Goal: Task Accomplishment & Management: Manage account settings

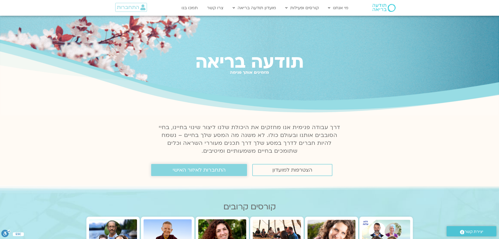
click at [209, 170] on span "התחברות לאיזור האישי" at bounding box center [199, 170] width 53 height 6
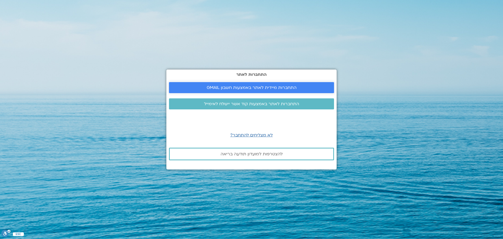
click at [284, 92] on link "התחברות מיידית לאתר באמצעות חשבון GMAIL" at bounding box center [251, 87] width 165 height 11
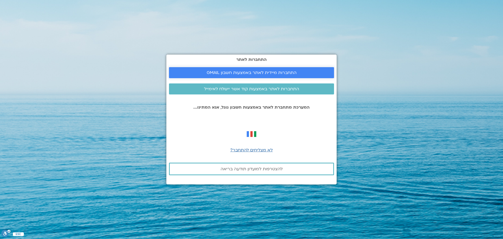
click at [259, 71] on span "התחברות מיידית לאתר באמצעות חשבון GMAIL" at bounding box center [252, 72] width 90 height 5
click at [243, 73] on span "התחברות מיידית לאתר באמצעות חשבון GMAIL" at bounding box center [252, 72] width 90 height 5
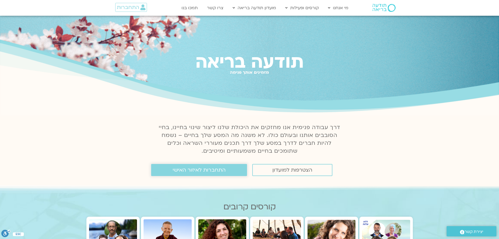
click at [217, 169] on span "התחברות לאיזור האישי" at bounding box center [199, 170] width 53 height 6
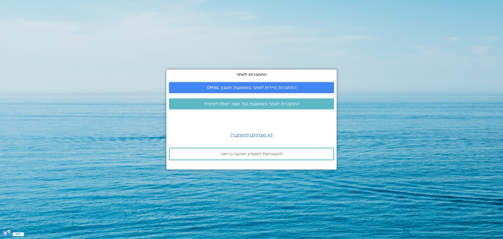
click at [250, 88] on span "התחברות מיידית לאתר באמצעות חשבון GMAIL" at bounding box center [252, 87] width 90 height 5
